Goal: Transaction & Acquisition: Download file/media

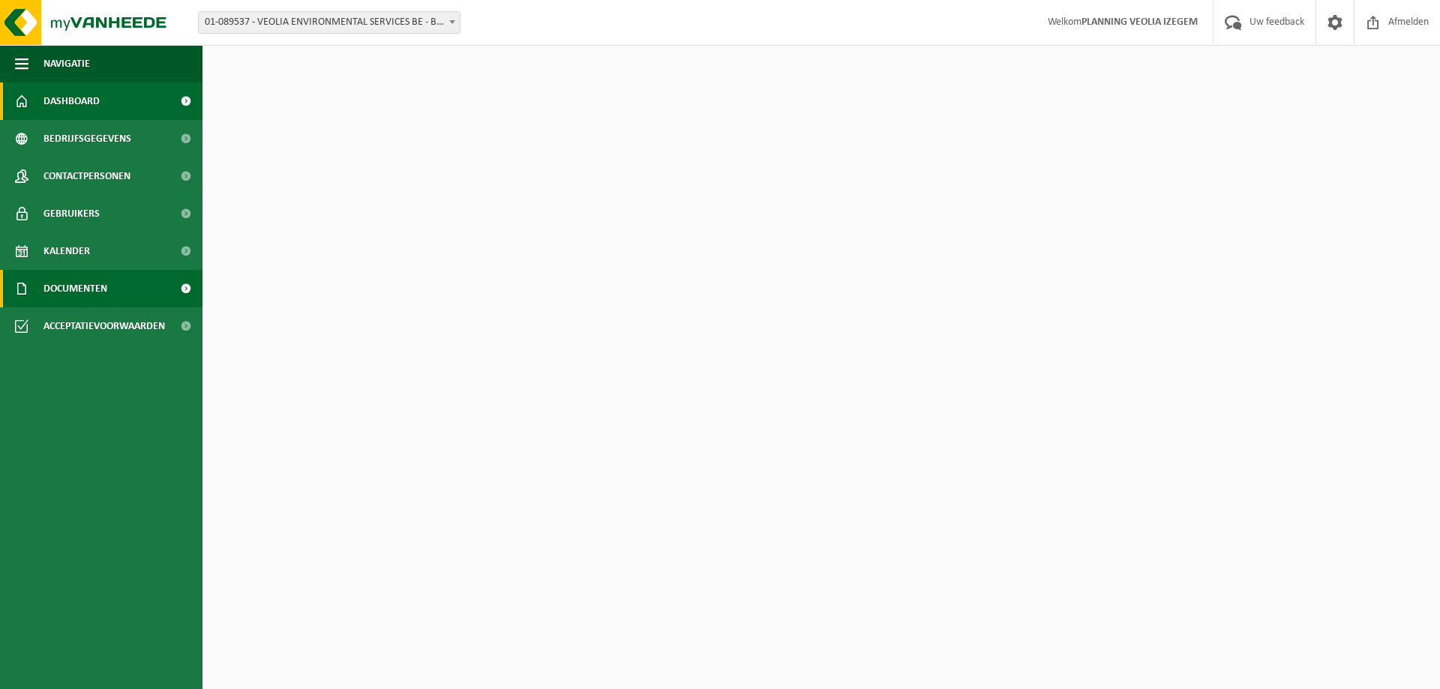
click at [52, 296] on span "Documenten" at bounding box center [75, 288] width 64 height 37
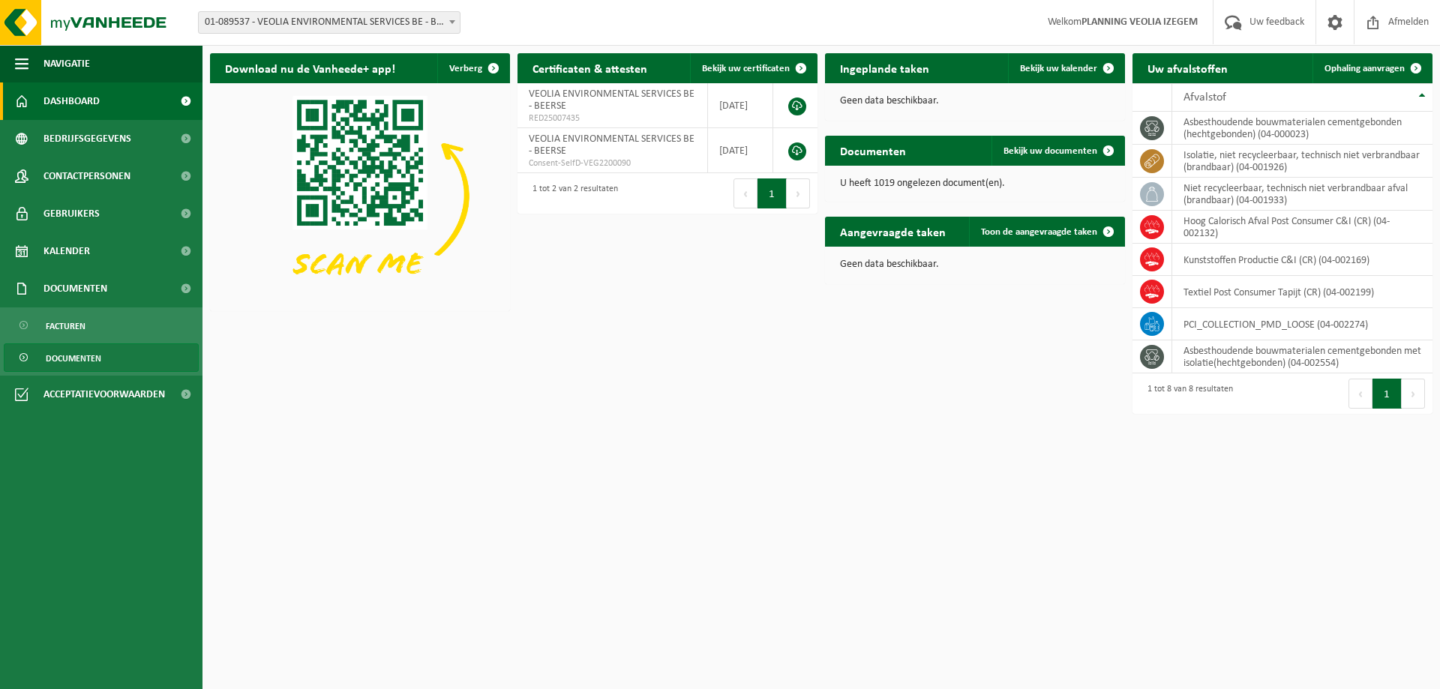
click at [86, 370] on span "Documenten" at bounding box center [73, 358] width 55 height 28
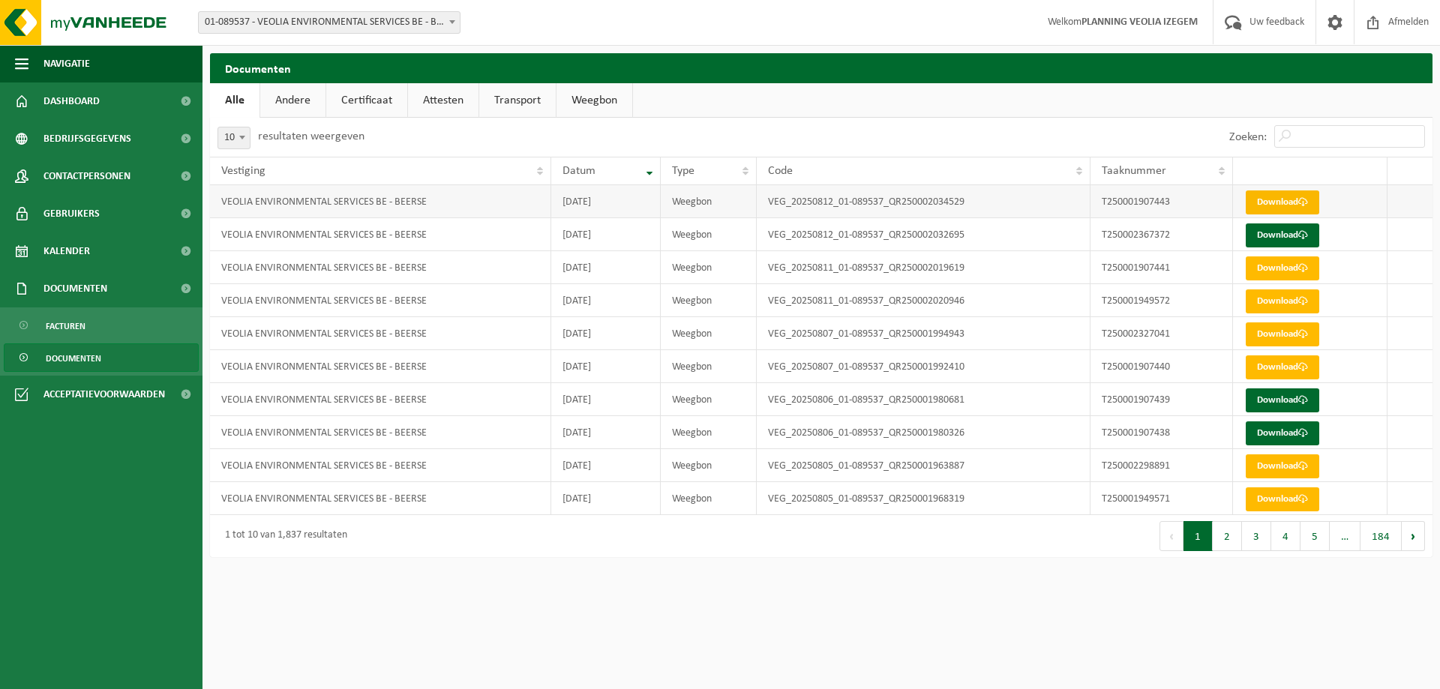
click at [1286, 210] on link "Download" at bounding box center [1281, 202] width 73 height 24
click at [1266, 239] on link "Download" at bounding box center [1281, 235] width 73 height 24
